Goal: Transaction & Acquisition: Download file/media

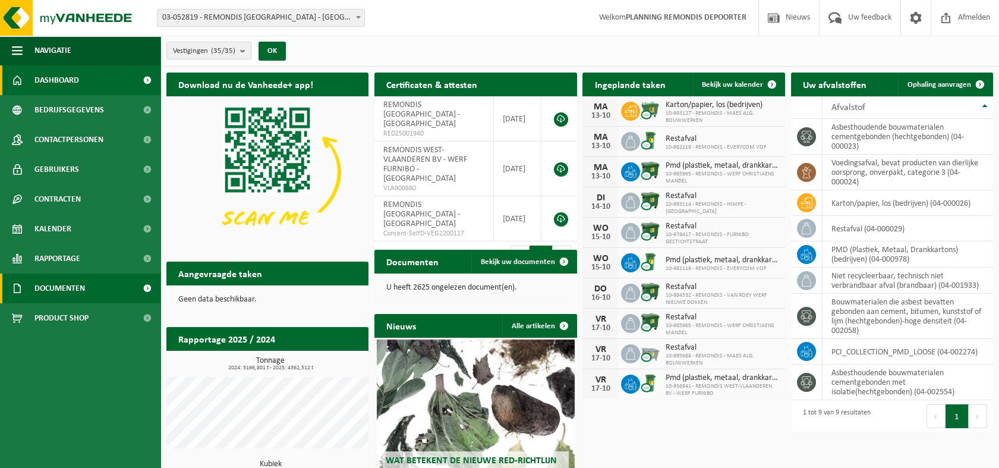
click at [62, 291] on span "Documenten" at bounding box center [59, 288] width 51 height 30
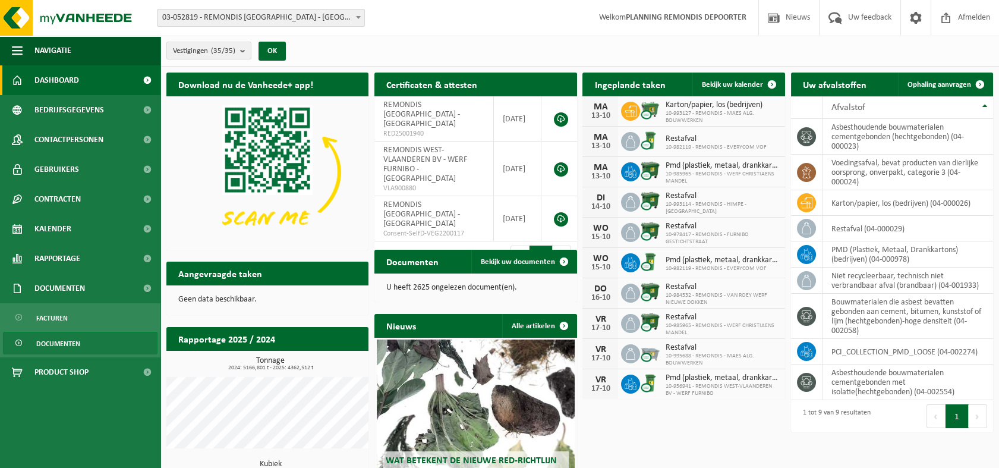
click at [61, 346] on span "Documenten" at bounding box center [58, 343] width 44 height 23
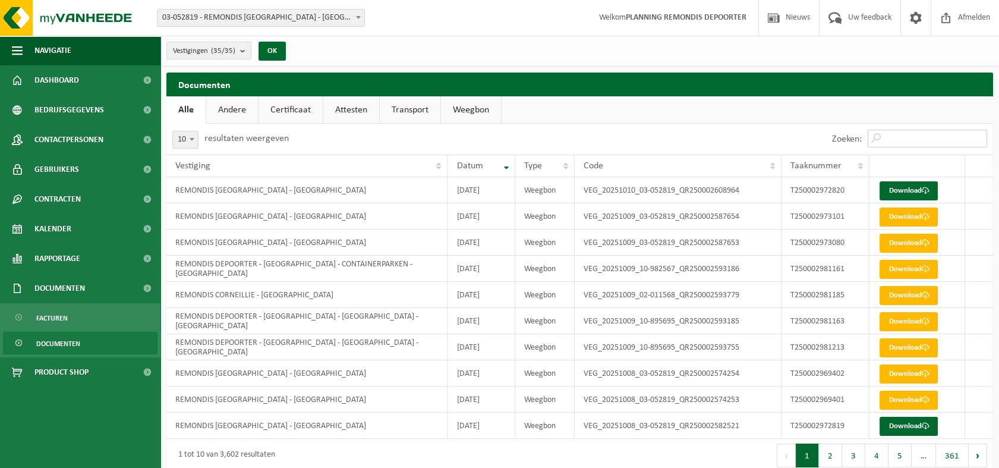
click at [915, 143] on input "Zoeken:" at bounding box center [927, 139] width 119 height 18
paste input "T250002883715"
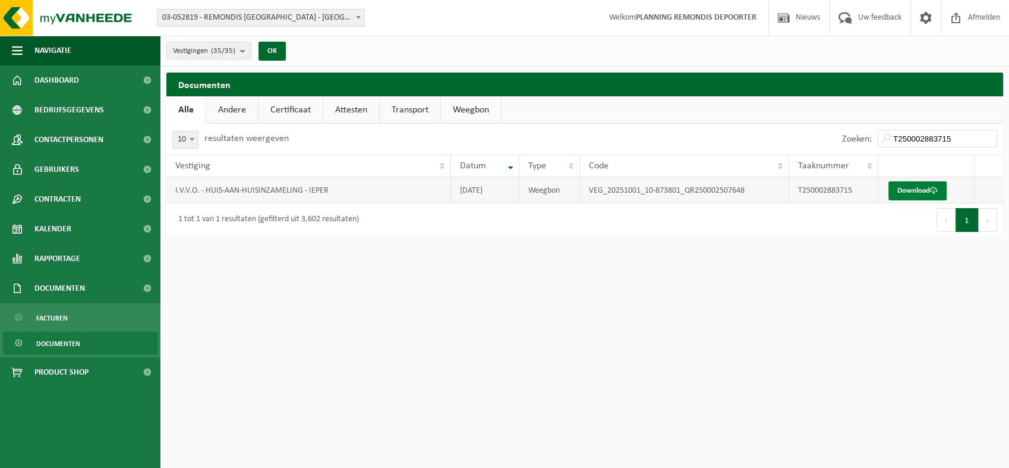
click at [913, 186] on link "Download" at bounding box center [918, 190] width 58 height 19
drag, startPoint x: 958, startPoint y: 138, endPoint x: 754, endPoint y: 142, distance: 204.5
click at [756, 143] on div "Zoeken: T250002883715" at bounding box center [794, 139] width 418 height 31
paste input "9362"
click at [914, 191] on link "Download" at bounding box center [918, 190] width 58 height 19
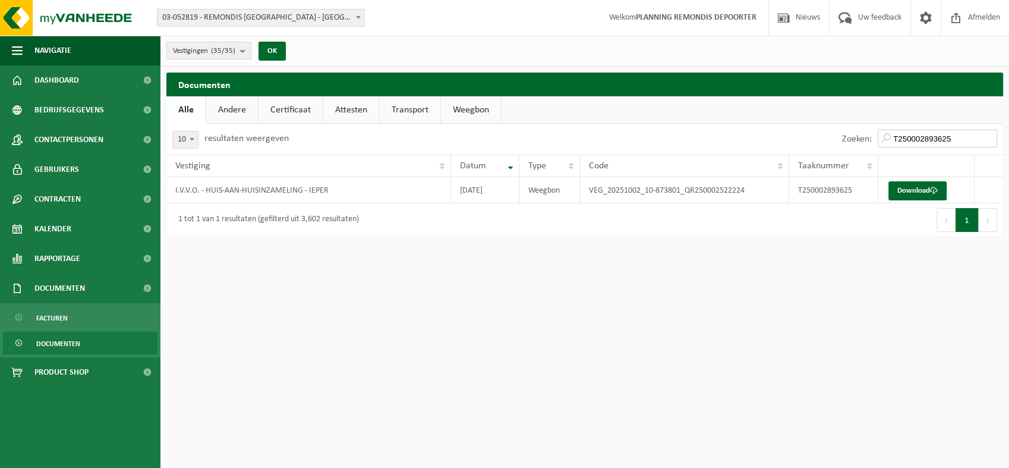
click at [960, 138] on input "T250002893625" at bounding box center [937, 139] width 119 height 18
drag, startPoint x: 957, startPoint y: 140, endPoint x: 767, endPoint y: 134, distance: 189.7
click at [767, 134] on div "Zoeken: T250002893625" at bounding box center [794, 139] width 418 height 31
paste input "907430"
type input "T250002907430"
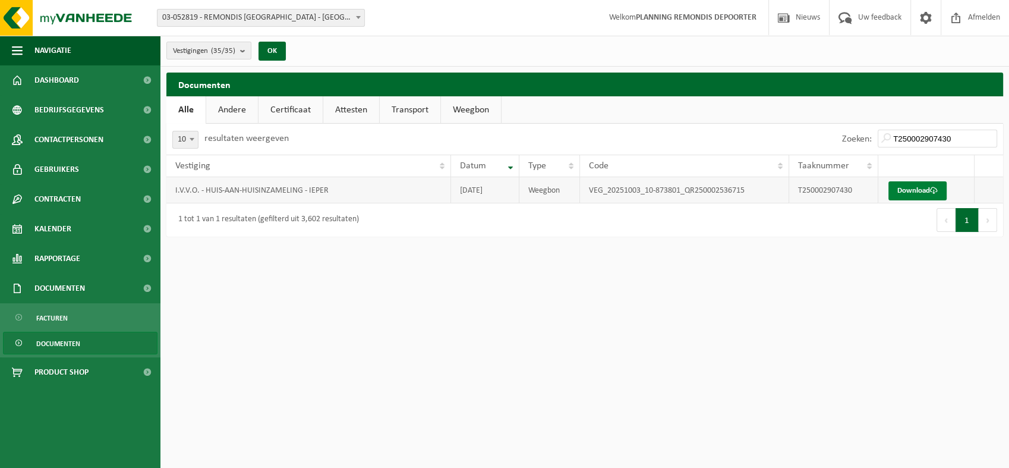
click at [911, 193] on link "Download" at bounding box center [918, 190] width 58 height 19
click at [908, 191] on link "Download" at bounding box center [918, 190] width 58 height 19
